Goal: Task Accomplishment & Management: Manage account settings

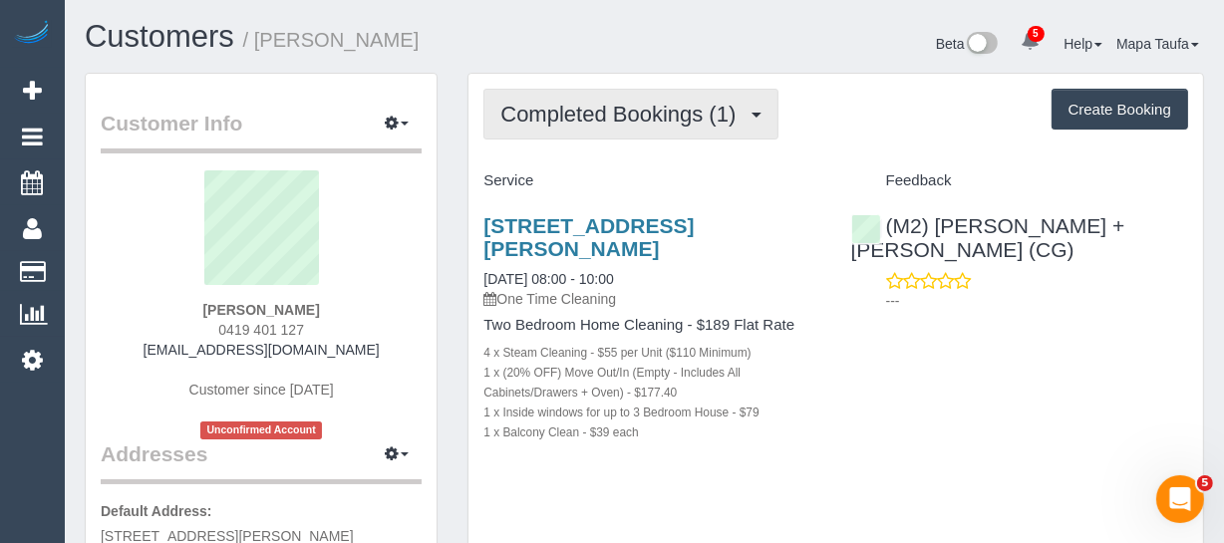
click at [684, 121] on span "Completed Bookings (1)" at bounding box center [623, 114] width 245 height 25
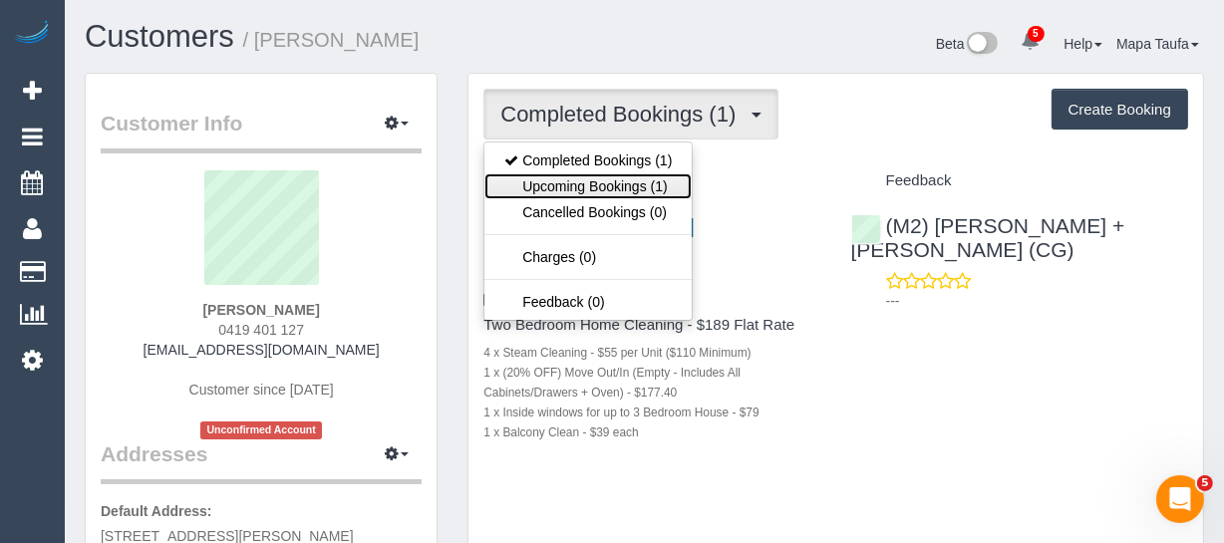
click at [658, 174] on link "Upcoming Bookings (1)" at bounding box center [588, 187] width 207 height 26
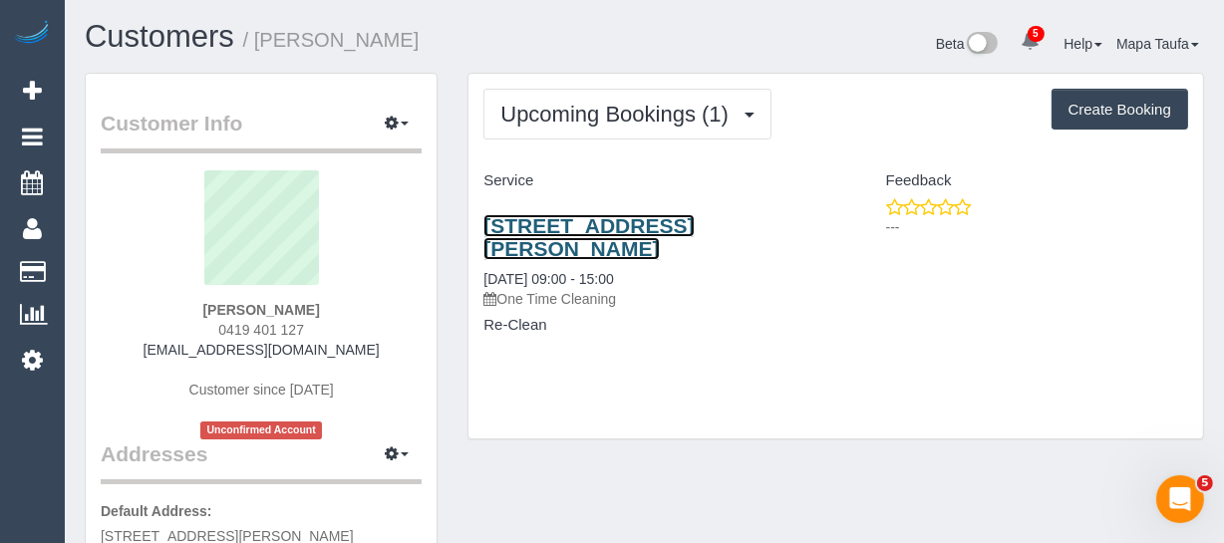
click at [597, 219] on link "303/96 Charles St, Fitzroy, VIC 3065" at bounding box center [589, 237] width 210 height 46
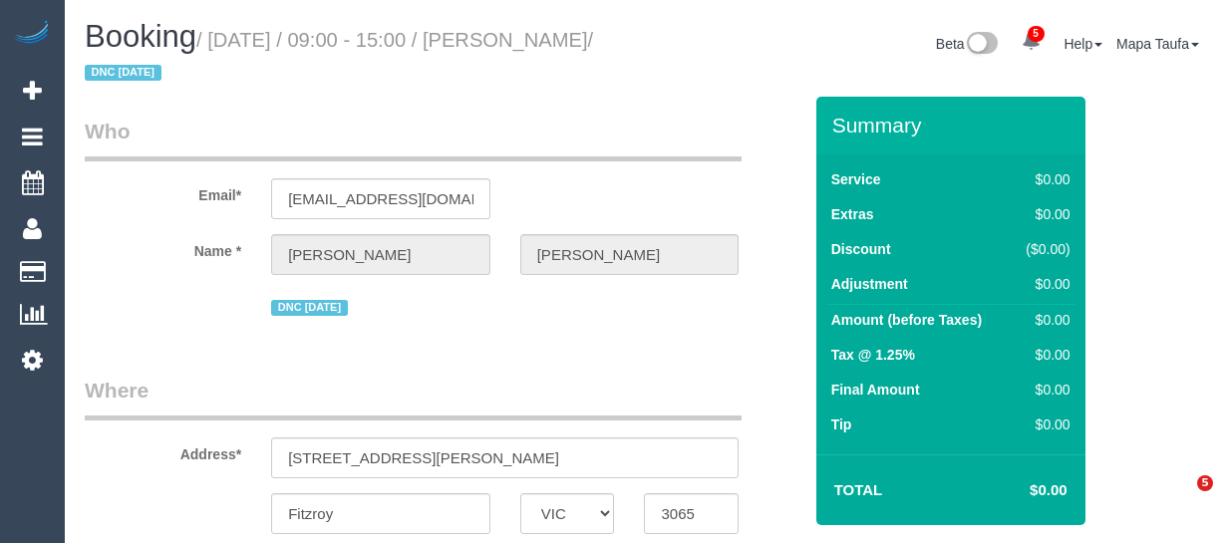
select select "VIC"
select select "string:stripe-pm_1S3Ret2GScqysDRV3gAhRbXU"
select select "number:28"
select select "number:14"
select select "number:18"
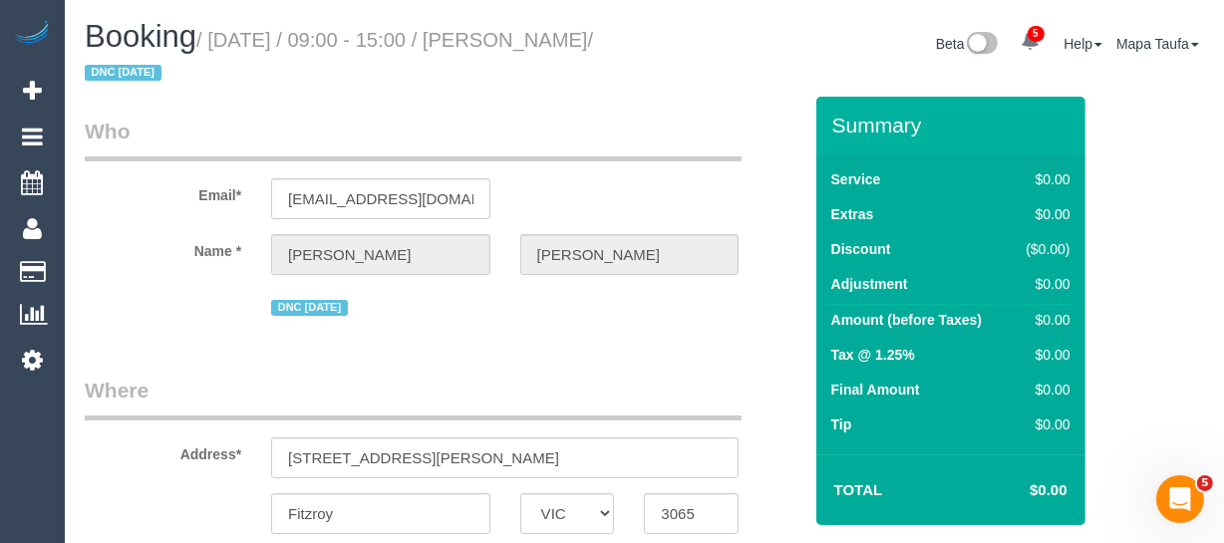
select select "number:24"
select select "string:AU"
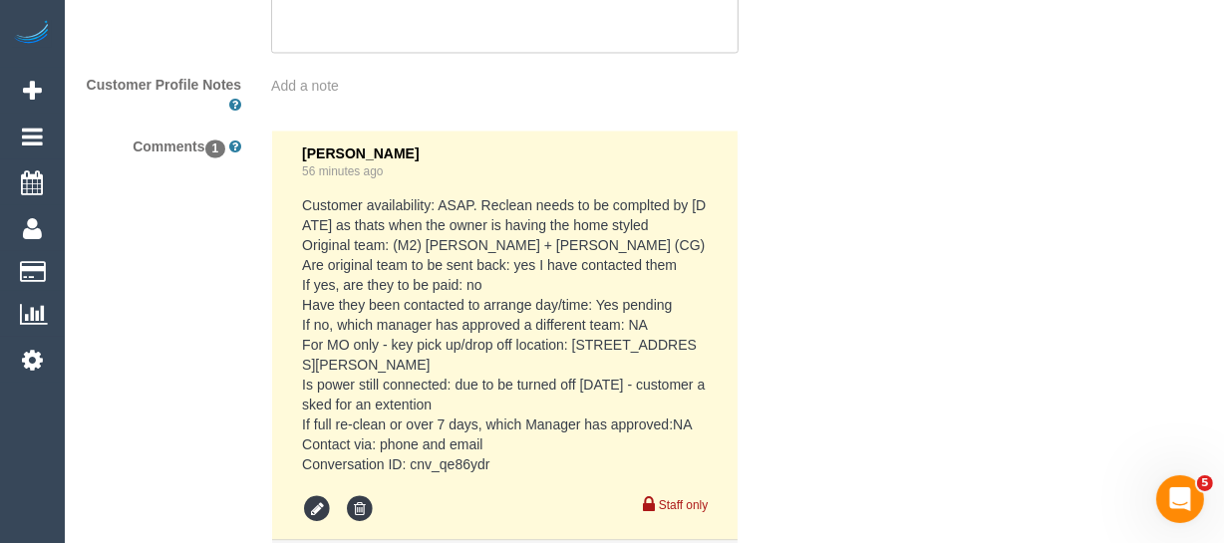
select select "object:2077"
